Goal: Task Accomplishment & Management: Use online tool/utility

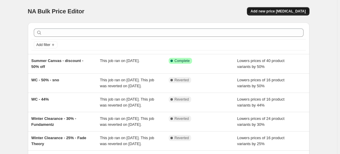
click at [289, 11] on span "Add new price change job" at bounding box center [277, 11] width 55 height 5
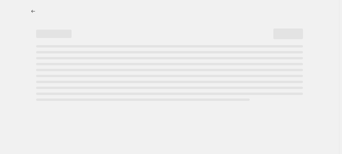
select select "percentage"
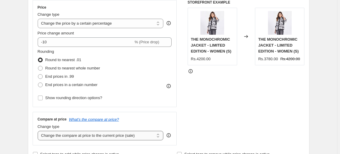
scroll to position [107, 0]
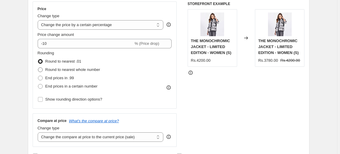
click at [99, 71] on span "Round to nearest whole number" at bounding box center [72, 69] width 55 height 4
click at [38, 67] on input "Round to nearest whole number" at bounding box center [38, 67] width 0 height 0
radio input "true"
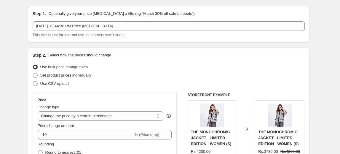
scroll to position [0, 0]
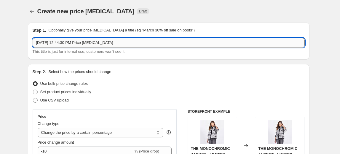
click at [145, 42] on input "Aug 12, 2025, 12:44:30 PM Price change job" at bounding box center [169, 42] width 272 height 9
type input "E"
type input "Azaadi Sale - Encryption - 10%"
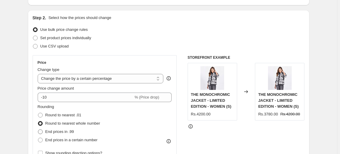
scroll to position [51, 0]
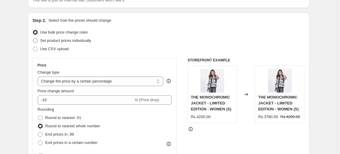
click at [87, 41] on span "Set product prices individually" at bounding box center [65, 40] width 51 height 4
click at [33, 38] on input "Set product prices individually" at bounding box center [33, 38] width 0 height 0
radio input "true"
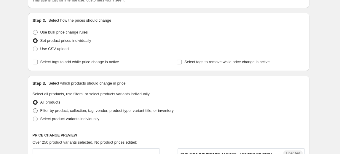
click at [99, 111] on span "Filter by product, collection, tag, vendor, product type, variant title, or inv…" at bounding box center [106, 110] width 133 height 4
click at [33, 108] on input "Filter by product, collection, tag, vendor, product type, variant title, or inv…" at bounding box center [33, 108] width 0 height 0
radio input "true"
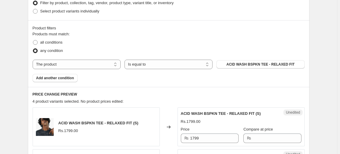
scroll to position [159, 0]
click at [105, 62] on select "The product The product's collection The product's tag The product's vendor The…" at bounding box center [77, 63] width 88 height 9
select select "collection"
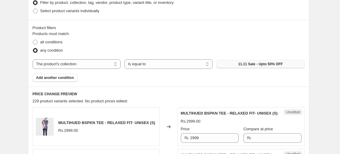
click at [263, 66] on span "11.11 Sale - Upto 50% OFF" at bounding box center [260, 64] width 45 height 5
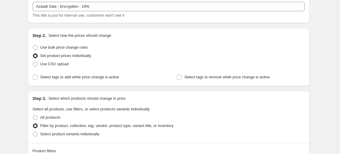
scroll to position [36, 0]
click at [85, 47] on span "Use bulk price change rules" at bounding box center [63, 47] width 47 height 4
click at [33, 46] on input "Use bulk price change rules" at bounding box center [33, 45] width 0 height 0
radio input "true"
select select "percentage"
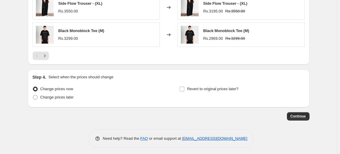
scroll to position [503, 0]
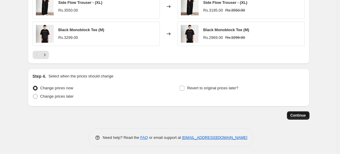
click at [303, 114] on span "Continue" at bounding box center [297, 115] width 15 height 5
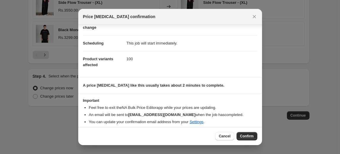
scroll to position [40, 0]
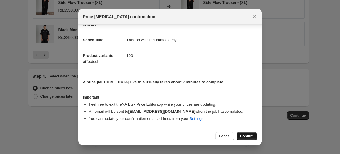
click at [247, 136] on span "Confirm" at bounding box center [247, 136] width 14 height 5
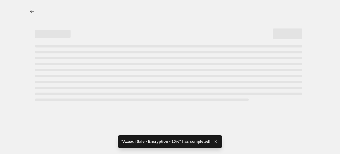
select select "percentage"
select select "collection"
